Goal: Navigation & Orientation: Find specific page/section

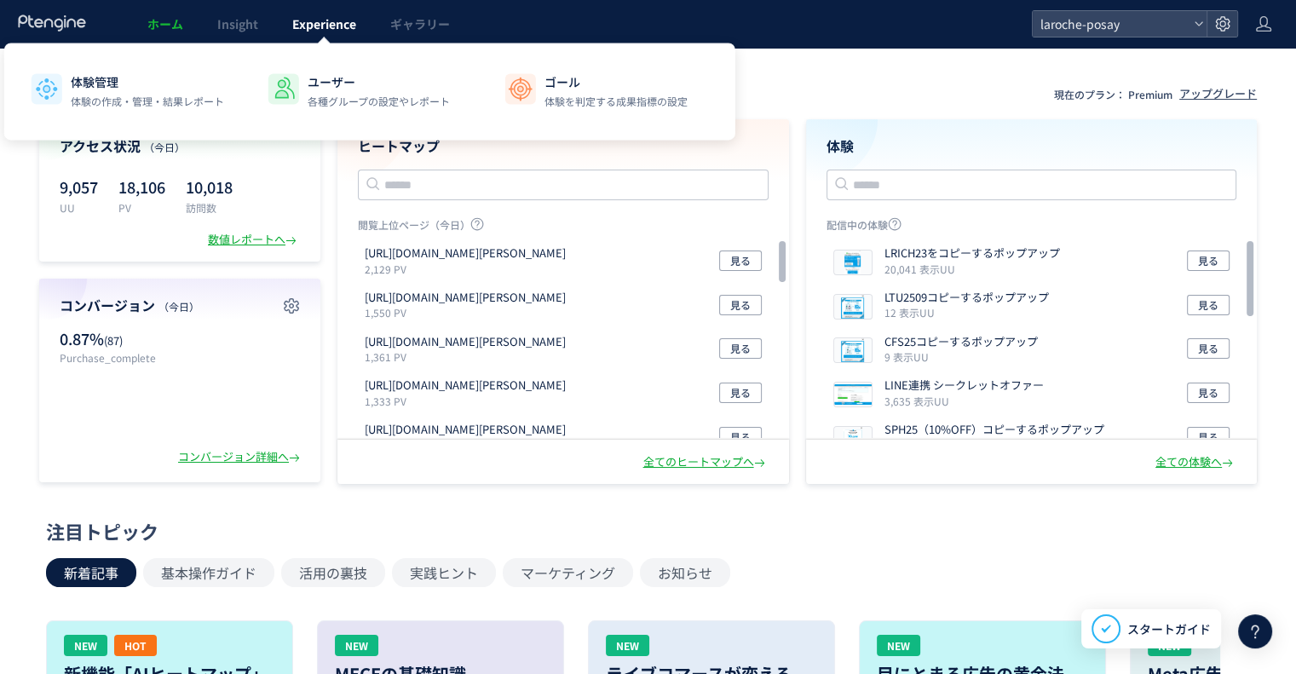
click at [328, 26] on span "Experience" at bounding box center [324, 23] width 64 height 17
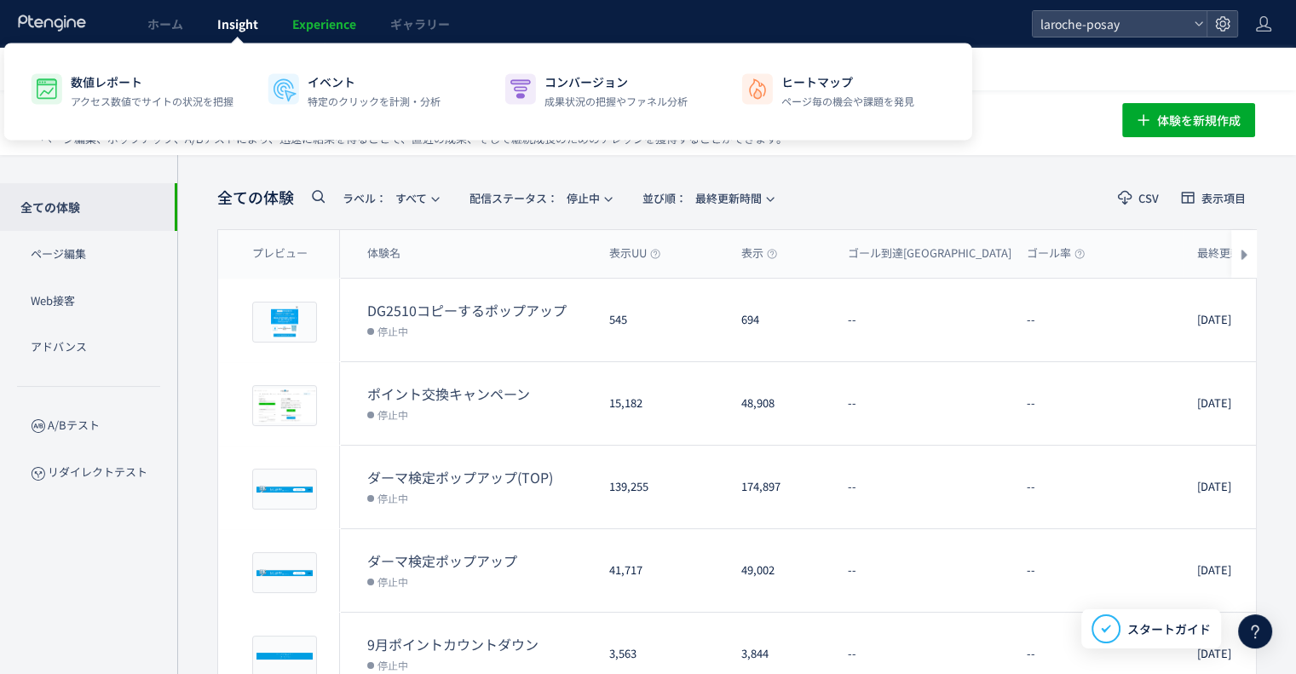
click at [240, 20] on span "Insight" at bounding box center [237, 23] width 41 height 17
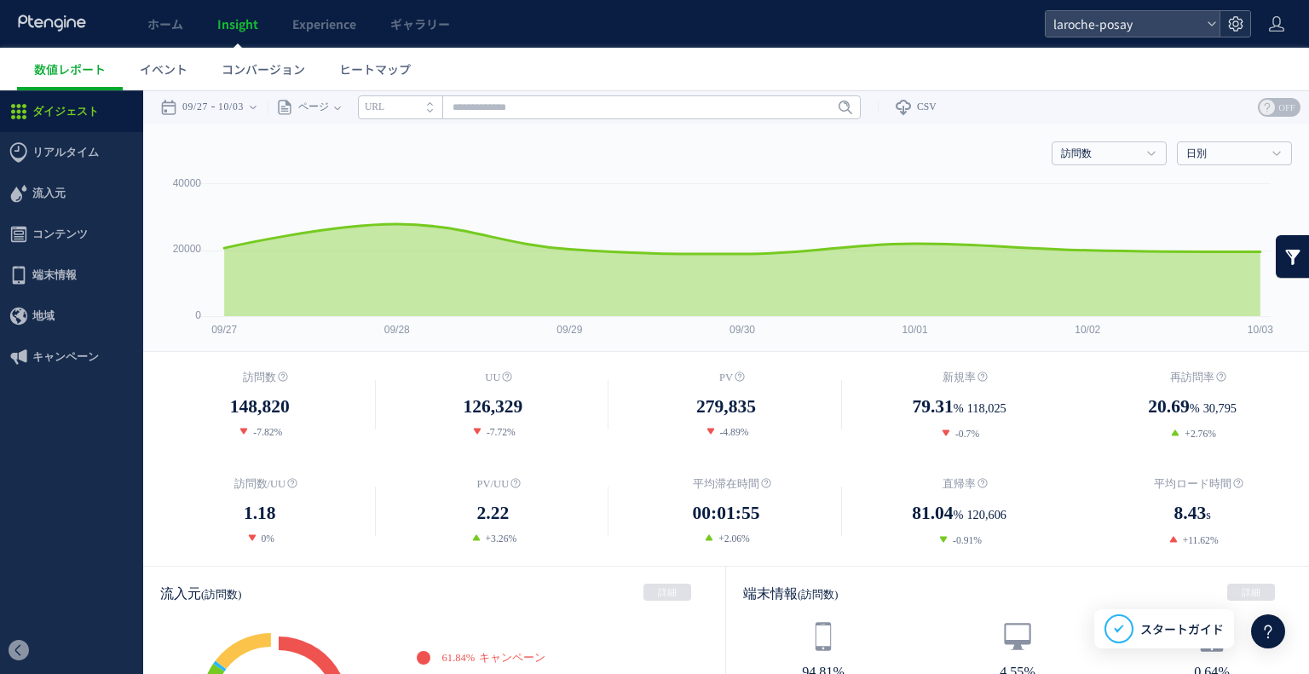
click at [1230, 20] on icon at bounding box center [1235, 23] width 17 height 17
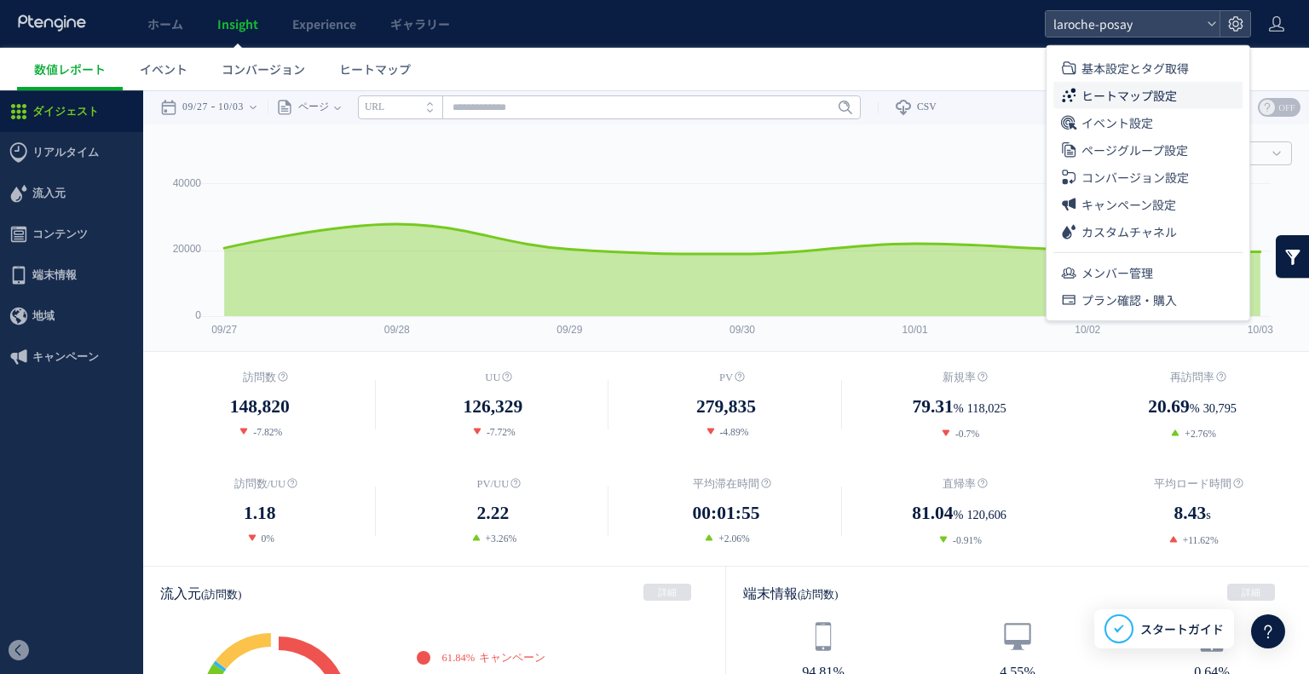
click at [1162, 93] on span "ヒートマップ設定" at bounding box center [1128, 95] width 95 height 27
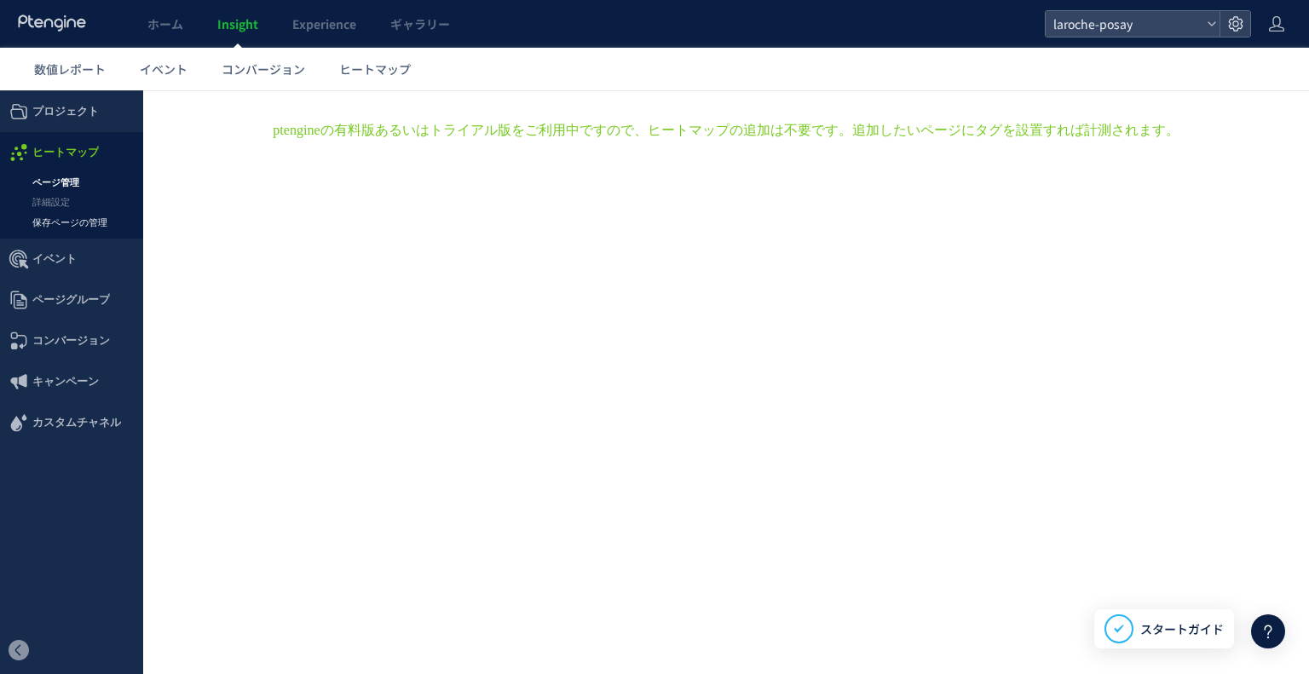
click at [83, 221] on link "保存ページの管理" at bounding box center [71, 223] width 143 height 20
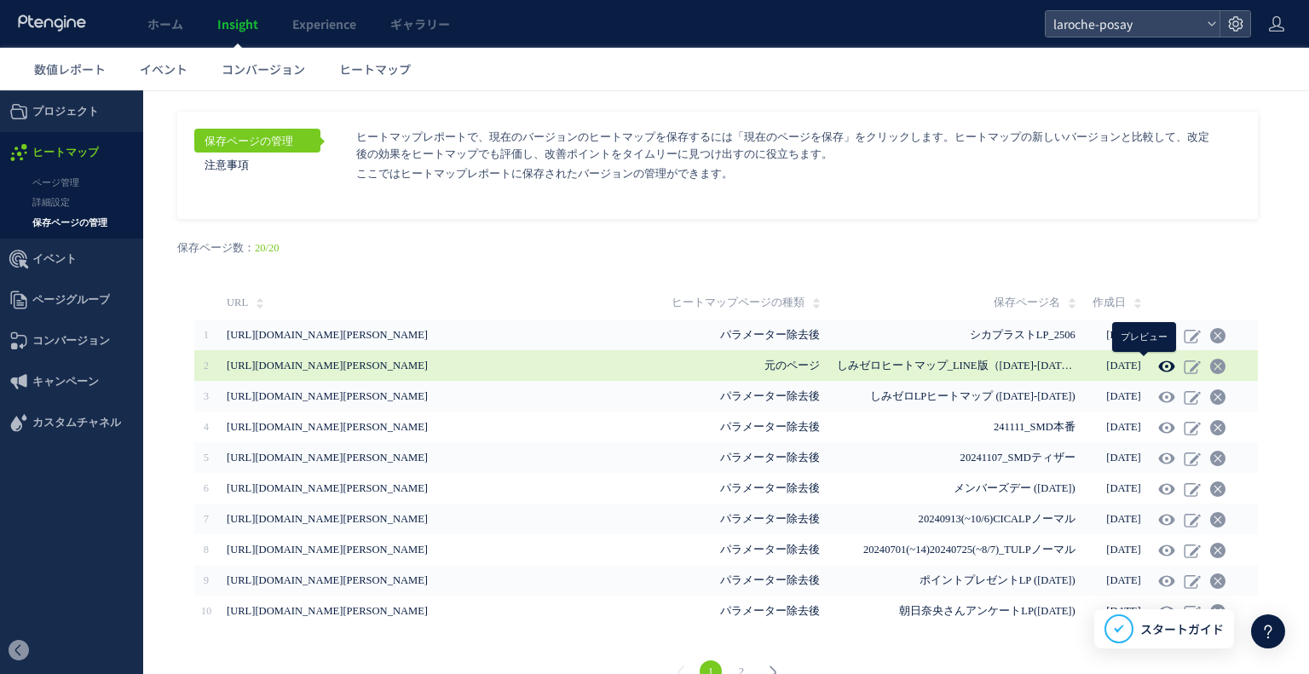
click at [1158, 365] on icon at bounding box center [1166, 366] width 17 height 17
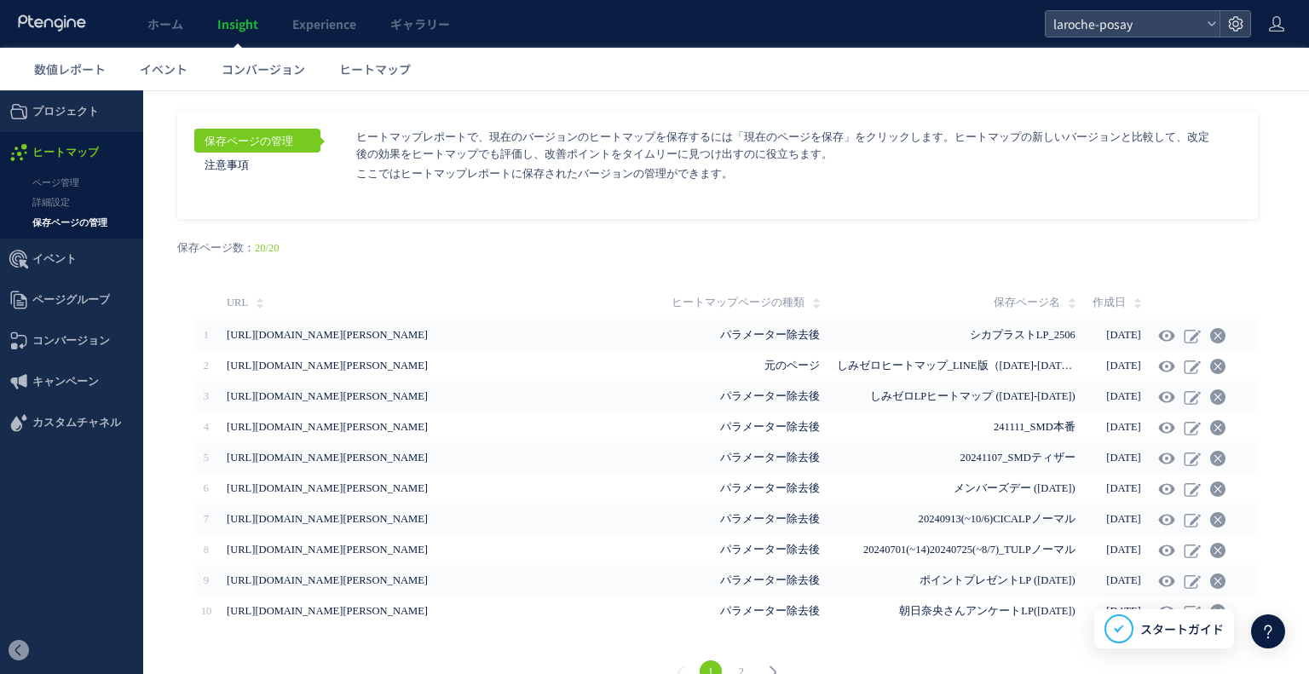
click at [385, 275] on div "戻る ヒートマップを計測させるには、解析コードを実装してください。 実装 URL タイトル名" at bounding box center [725, 462] width 1131 height 486
